Goal: Information Seeking & Learning: Learn about a topic

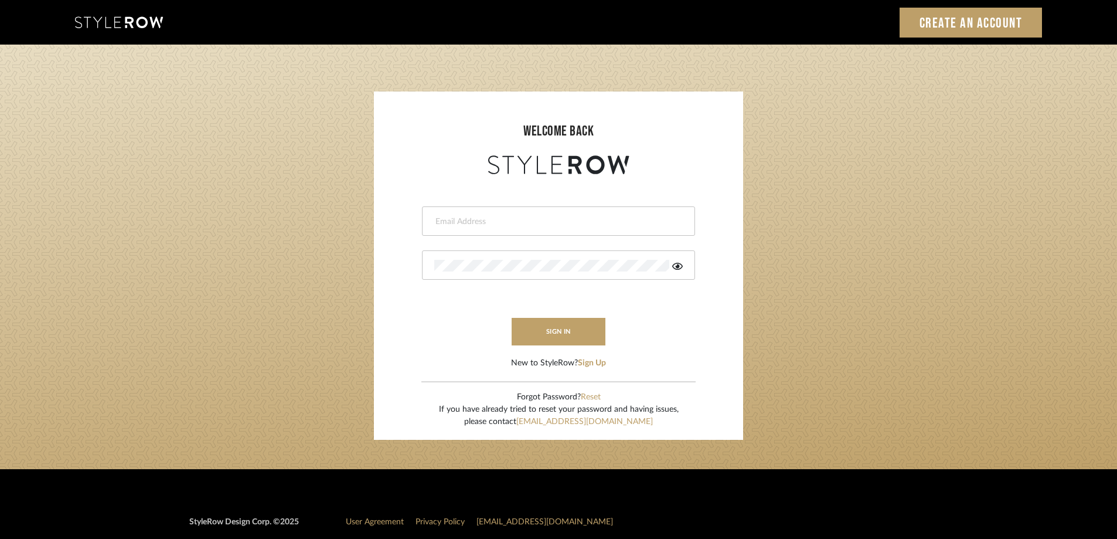
click at [499, 216] on input "email" at bounding box center [557, 222] width 246 height 12
type input "amkayafas@gmail.com"
click at [545, 332] on button "sign in" at bounding box center [559, 332] width 94 height 28
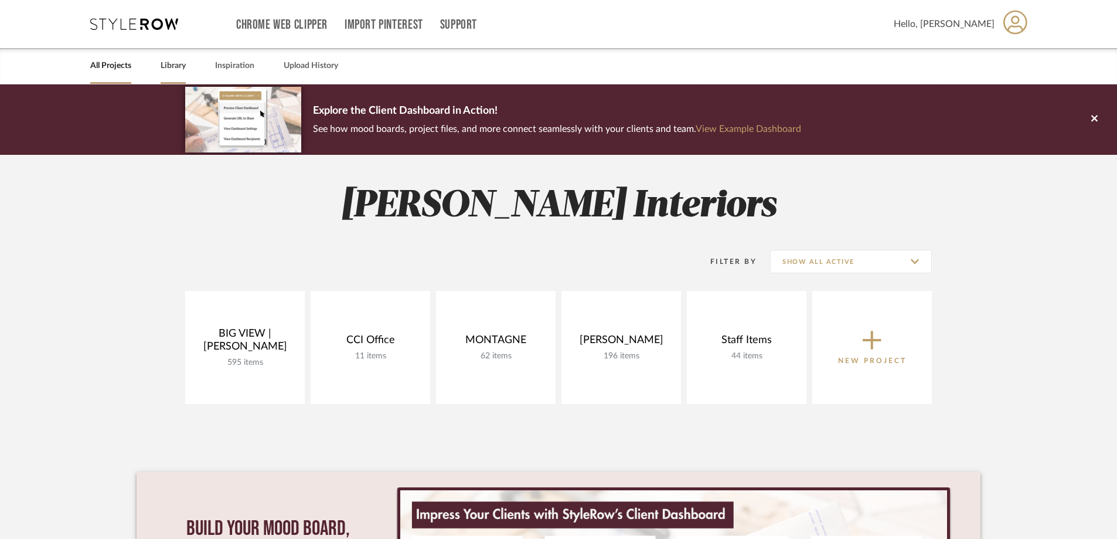
click at [181, 69] on link "Library" at bounding box center [173, 66] width 25 height 16
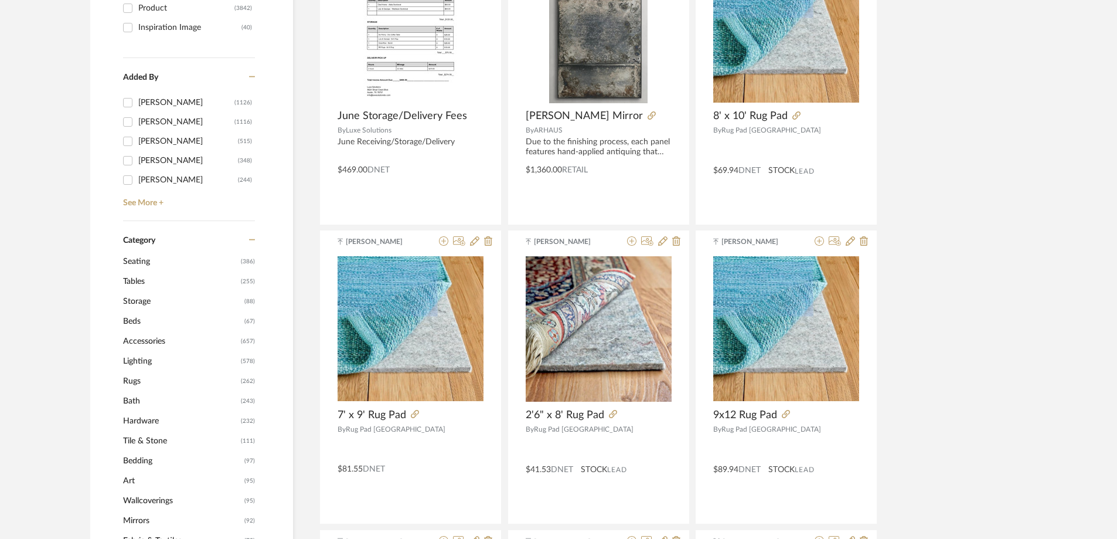
click at [149, 356] on span "Lighting" at bounding box center [180, 361] width 115 height 20
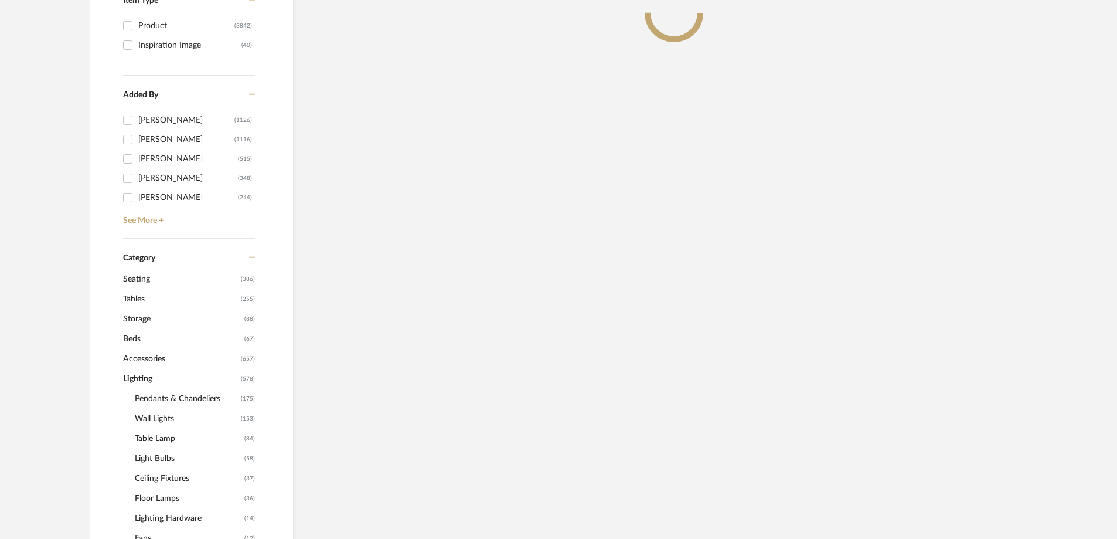
scroll to position [311, 0]
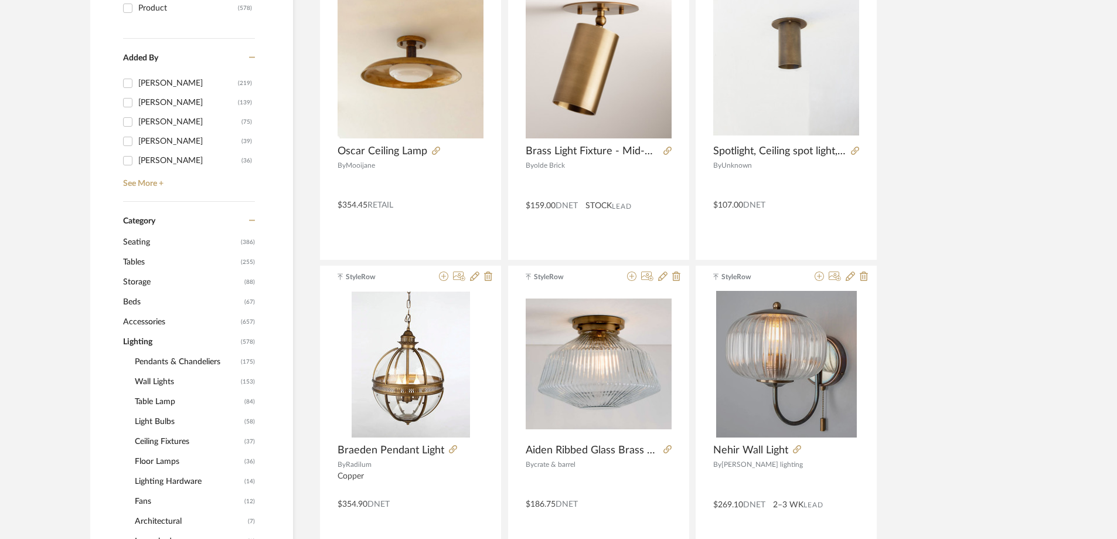
click at [194, 359] on span "Pendants & Chandeliers" at bounding box center [186, 362] width 103 height 20
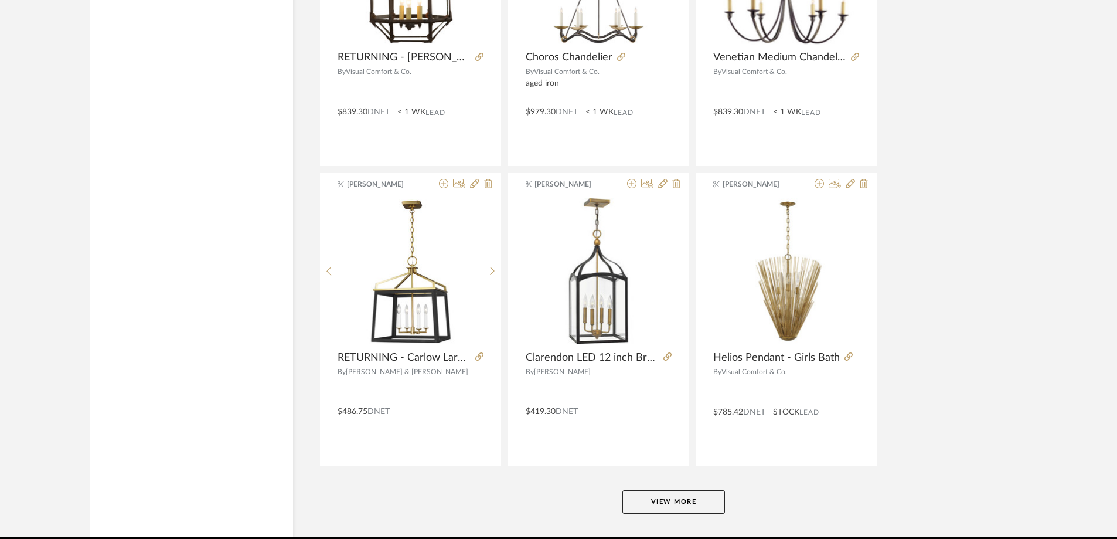
scroll to position [3453, 0]
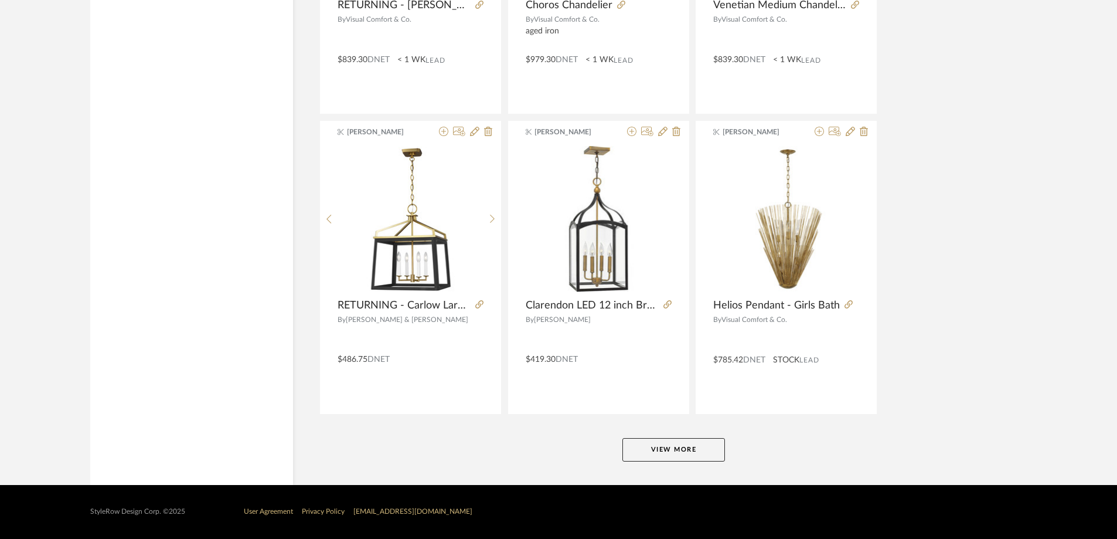
click at [665, 457] on button "View More" at bounding box center [673, 449] width 103 height 23
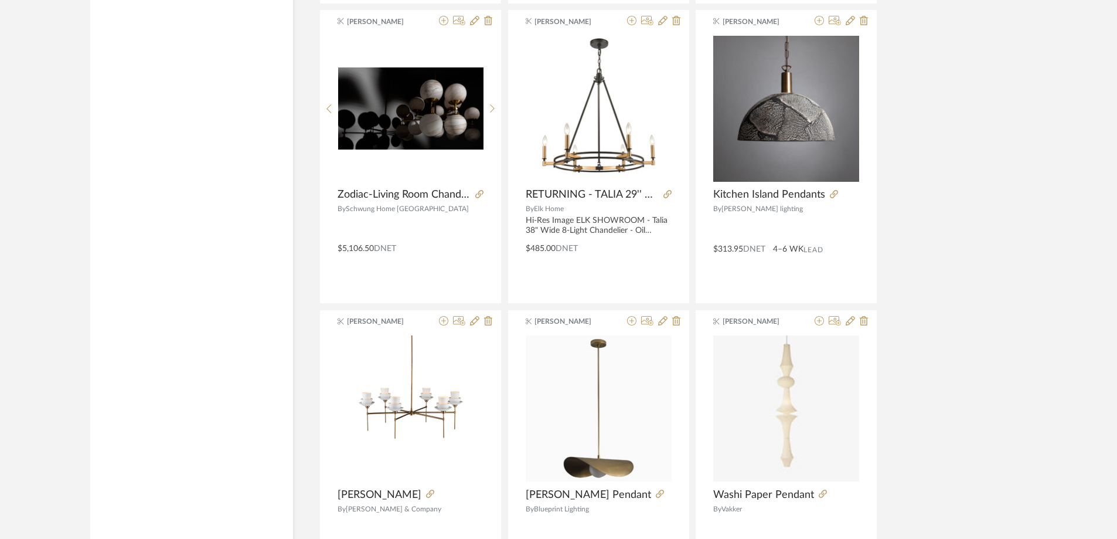
scroll to position [4040, 0]
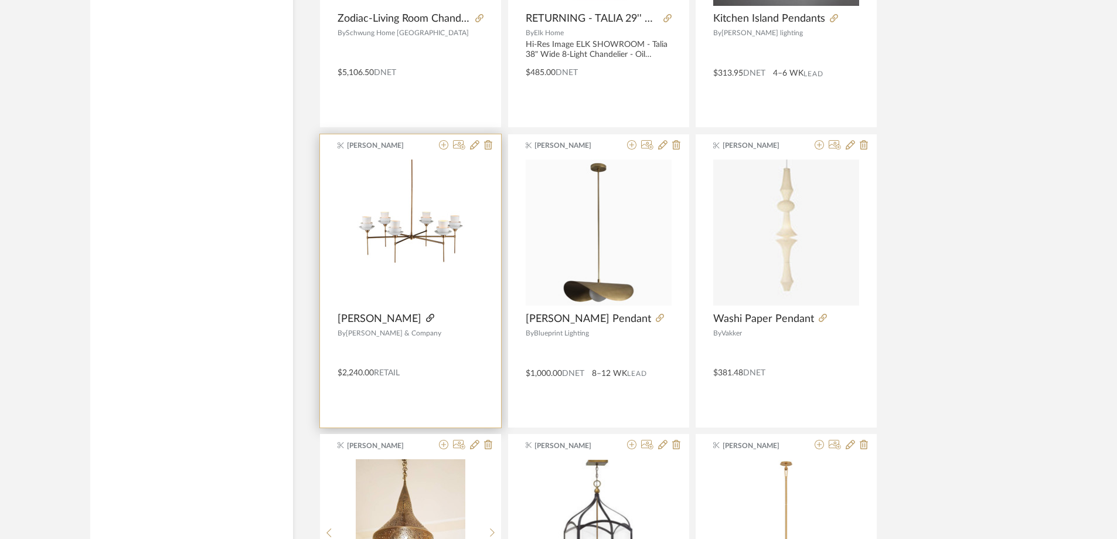
click at [434, 319] on icon at bounding box center [430, 318] width 8 height 8
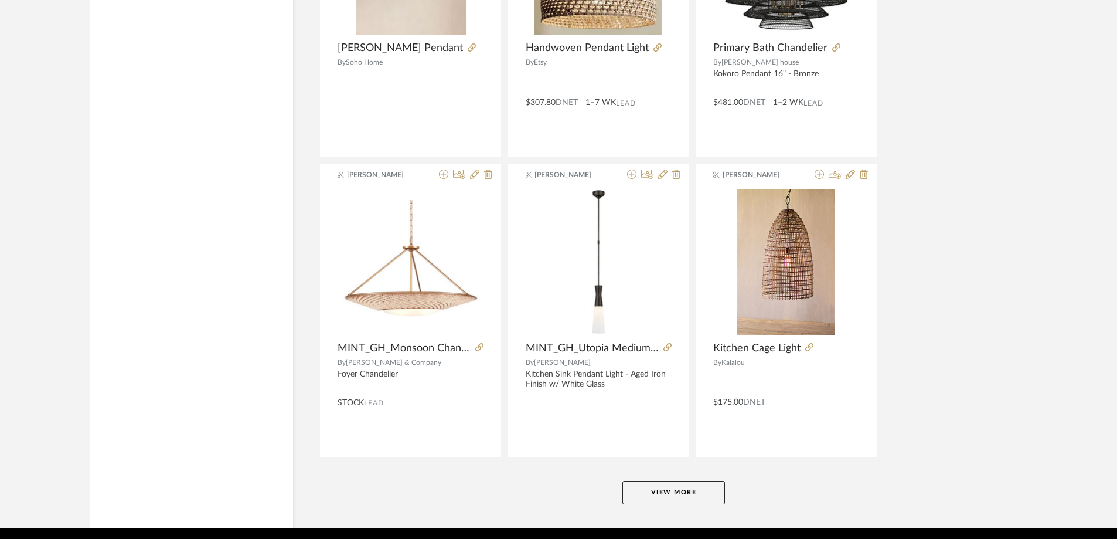
scroll to position [7029, 0]
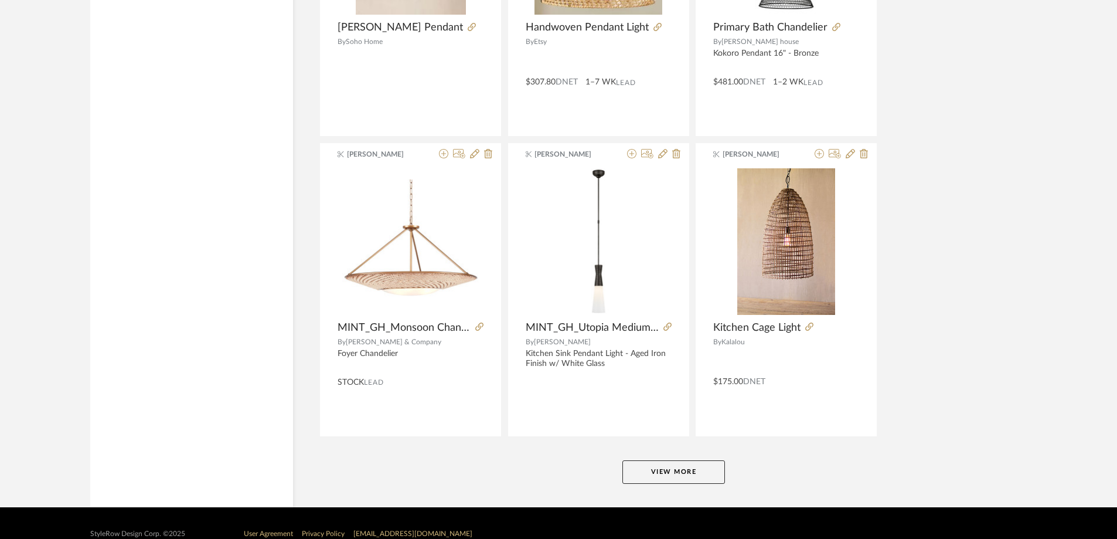
click at [651, 464] on button "View More" at bounding box center [673, 471] width 103 height 23
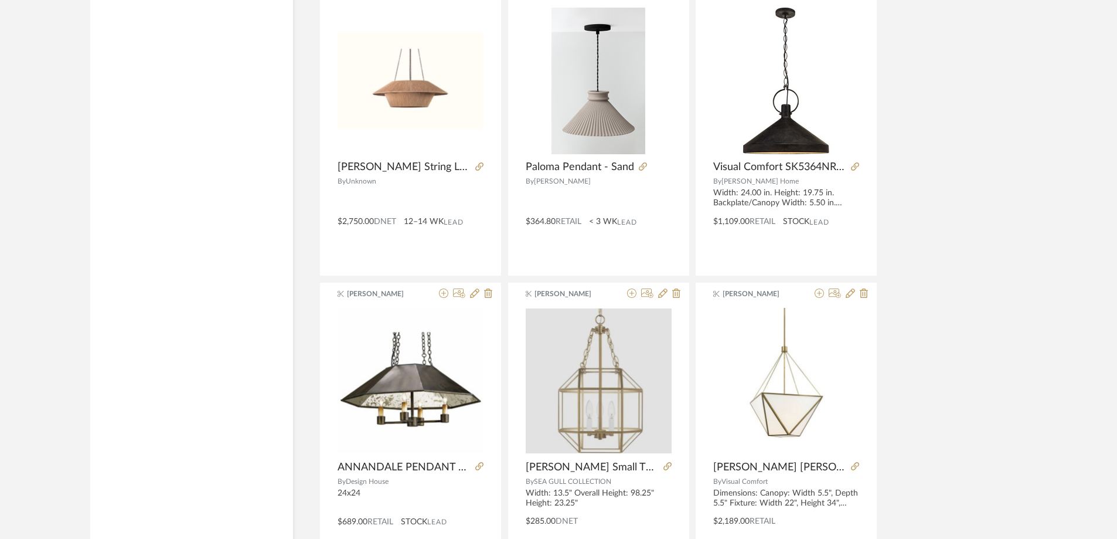
scroll to position [10649, 0]
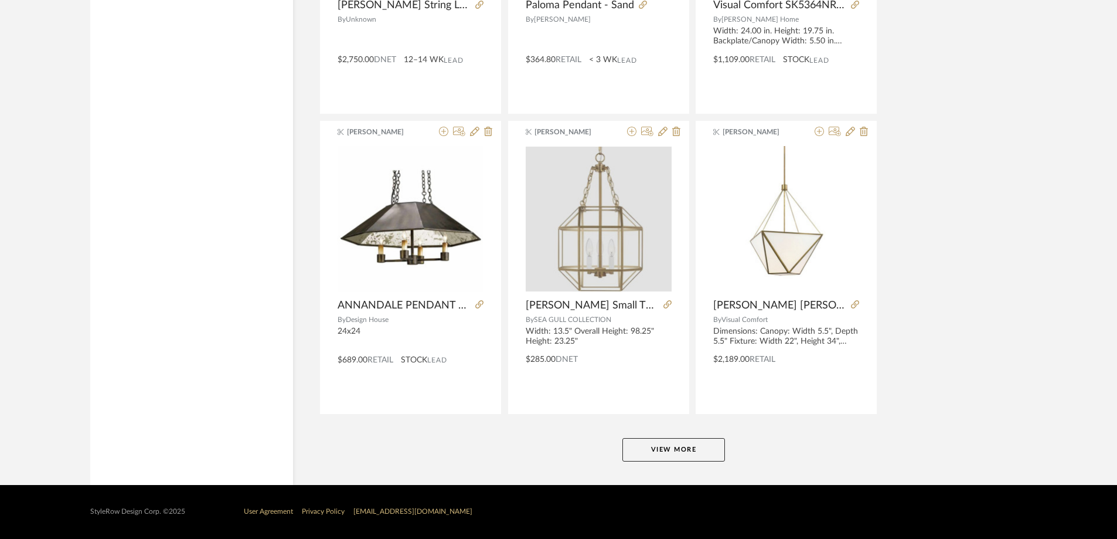
click at [654, 451] on button "View More" at bounding box center [673, 449] width 103 height 23
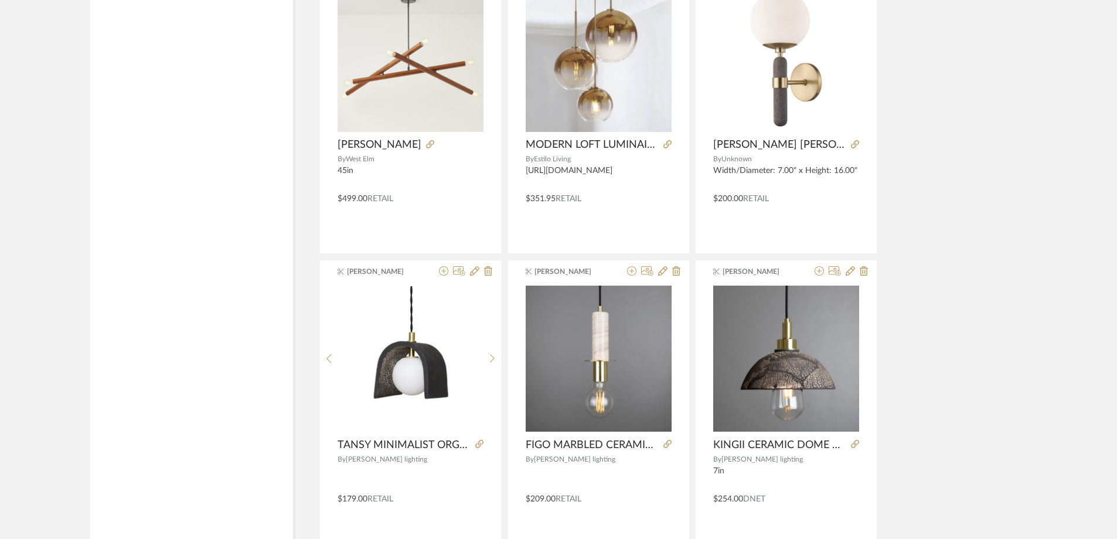
scroll to position [14246, 0]
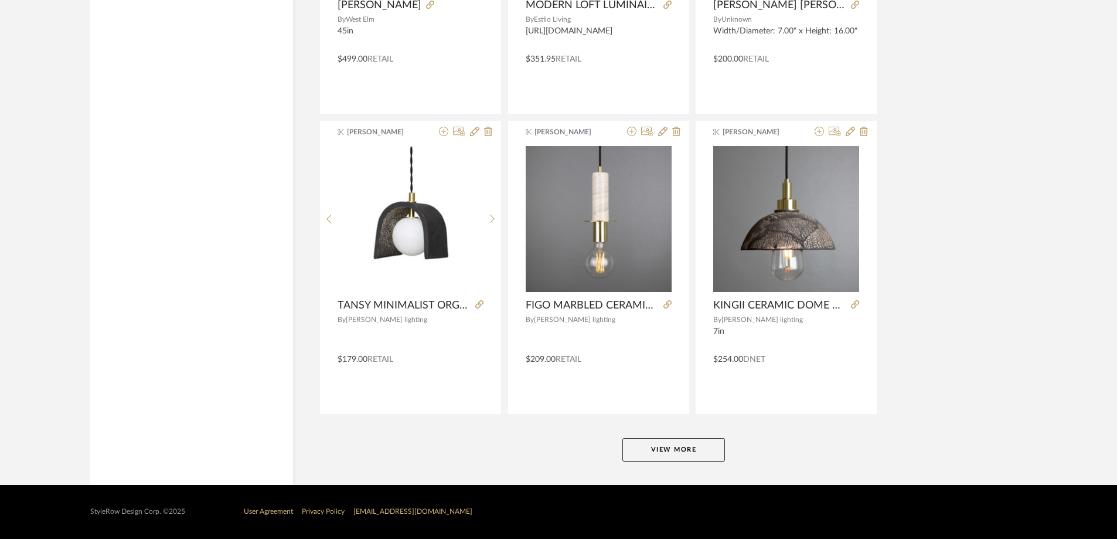
click at [658, 445] on button "View More" at bounding box center [673, 449] width 103 height 23
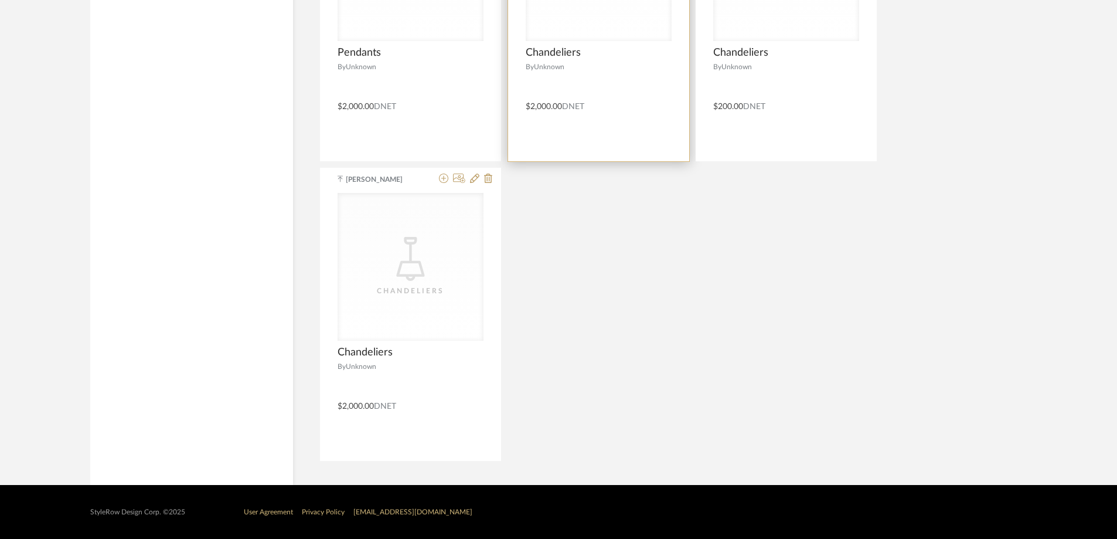
scroll to position [17263, 0]
